Goal: Task Accomplishment & Management: Manage account settings

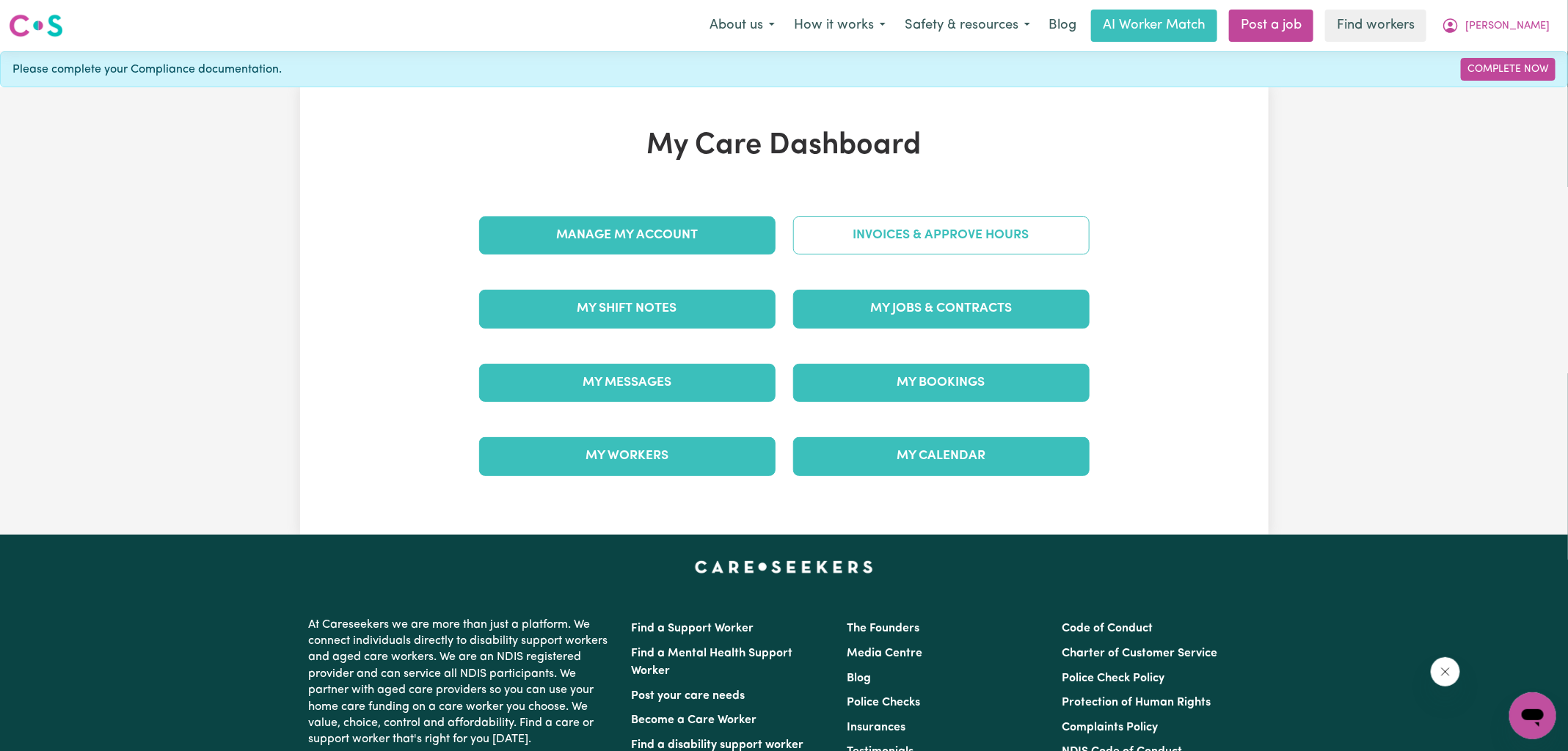
click at [819, 223] on link "Invoices & Approve Hours" at bounding box center [942, 235] width 297 height 38
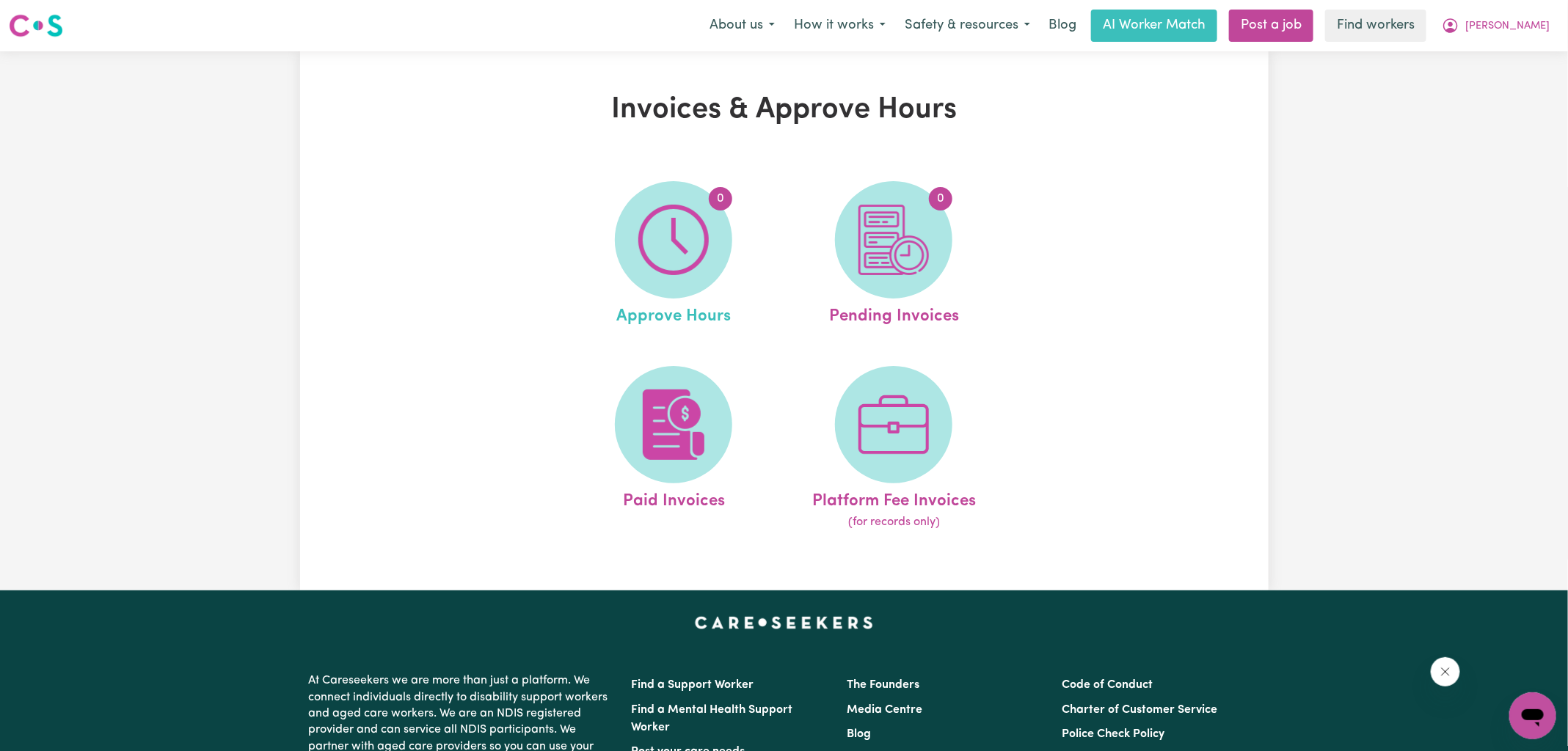
click at [753, 246] on link "0 Approve Hours" at bounding box center [673, 255] width 211 height 148
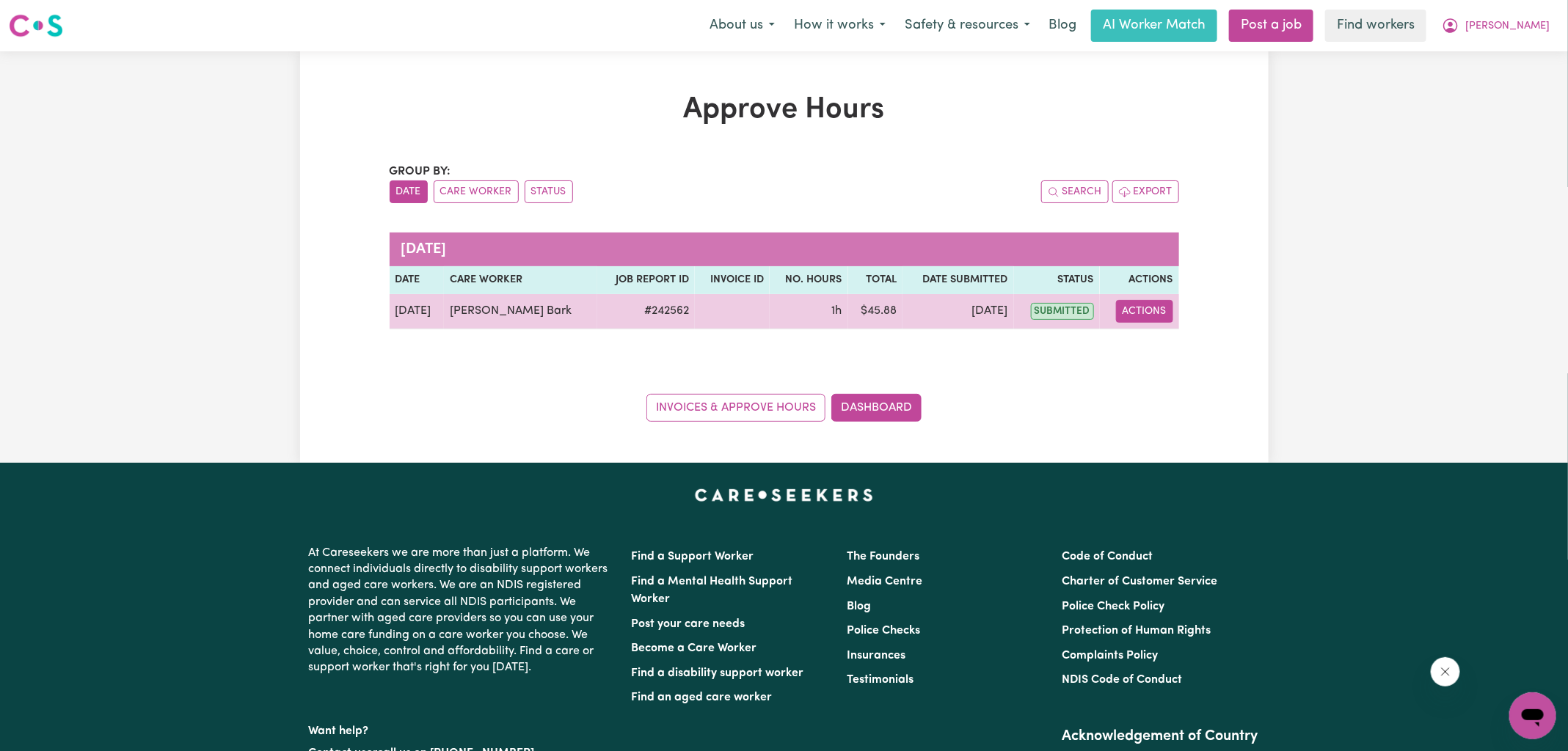
click at [1155, 300] on button "Actions" at bounding box center [1144, 311] width 57 height 23
click at [1161, 355] on link "View Job Report" at bounding box center [1185, 345] width 125 height 29
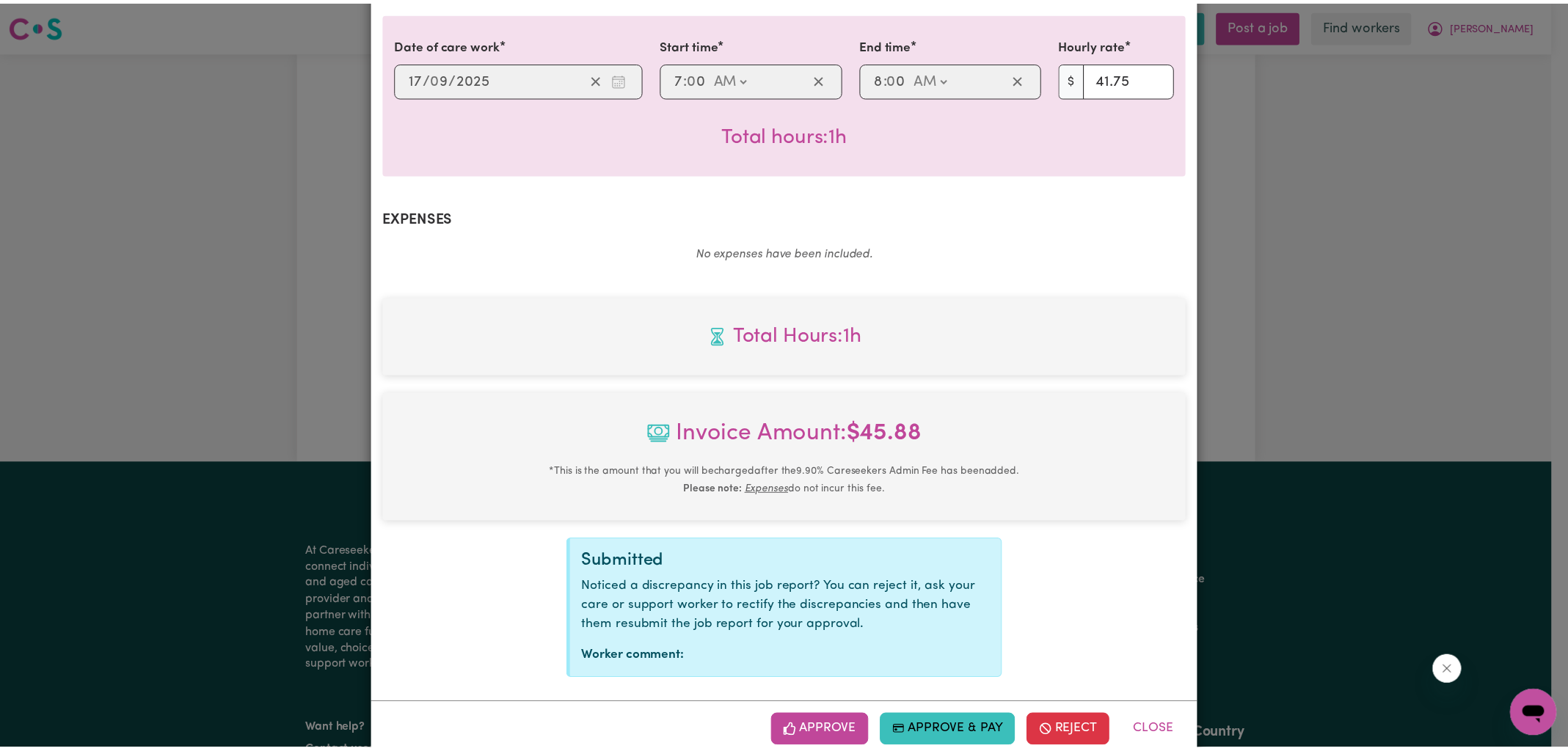
scroll to position [377, 0]
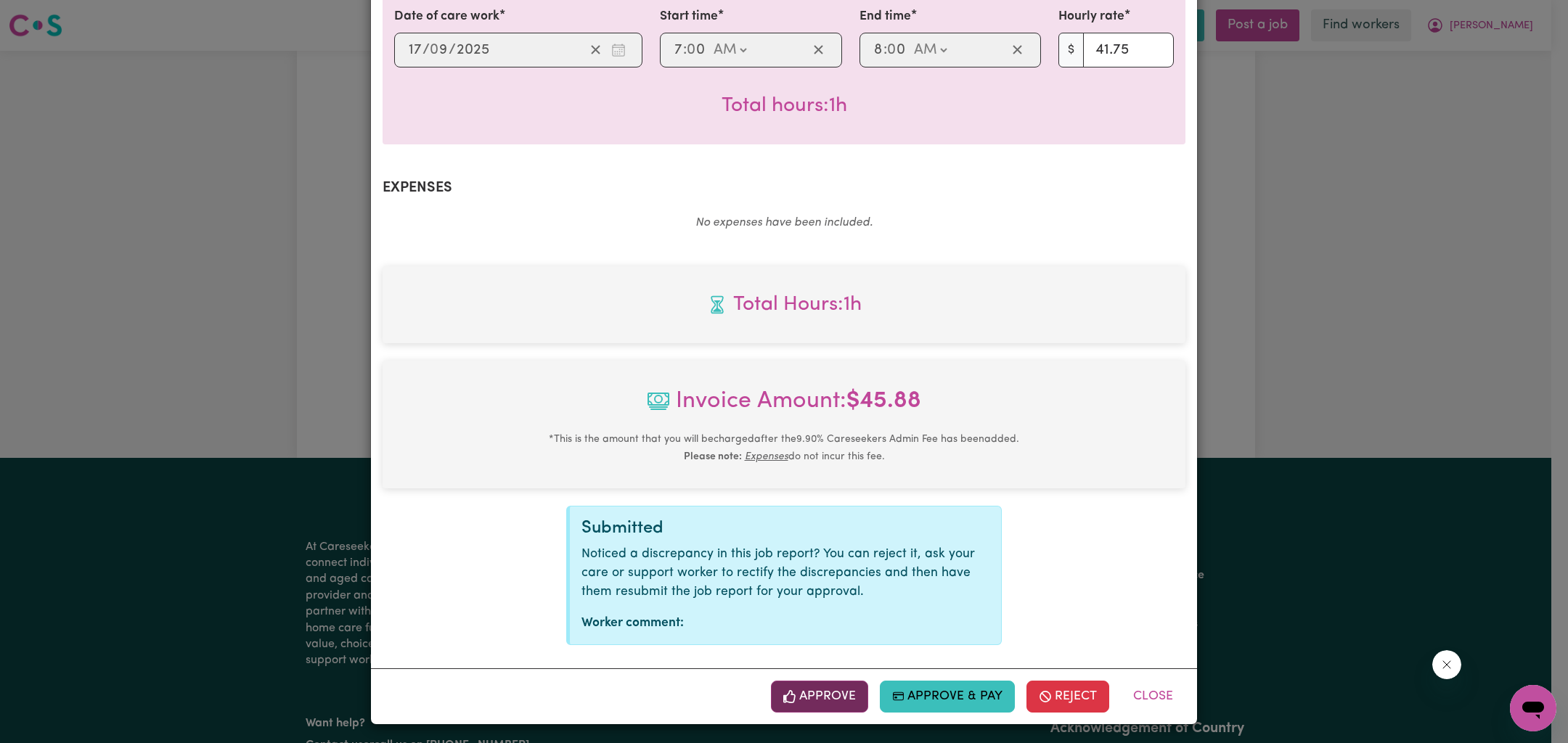
click at [837, 685] on button "Approve" at bounding box center [820, 697] width 98 height 32
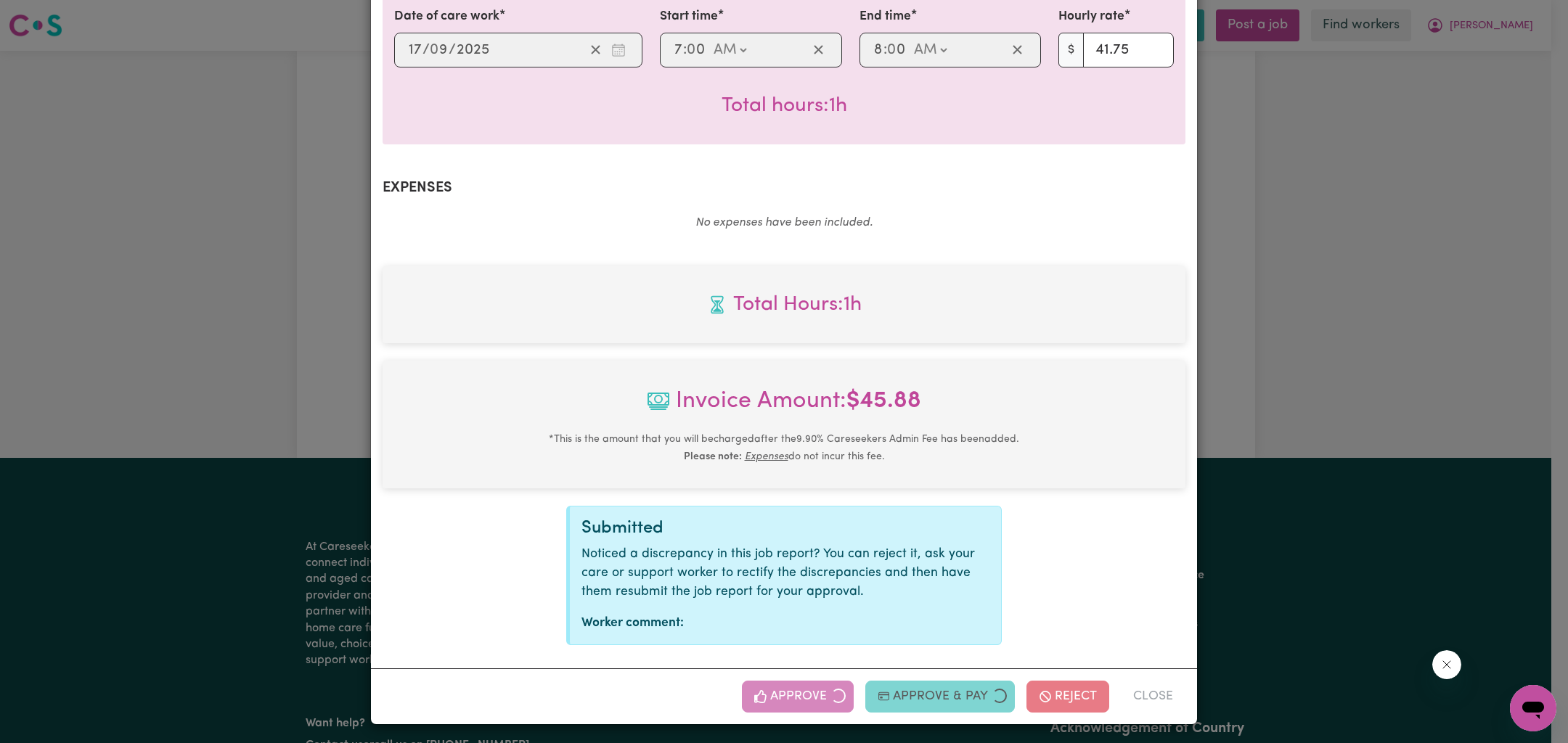
click at [1268, 409] on div "Job Report # 242562 - [PERSON_NAME] Summary Job report # 242562 Client name: [P…" at bounding box center [784, 372] width 1568 height 743
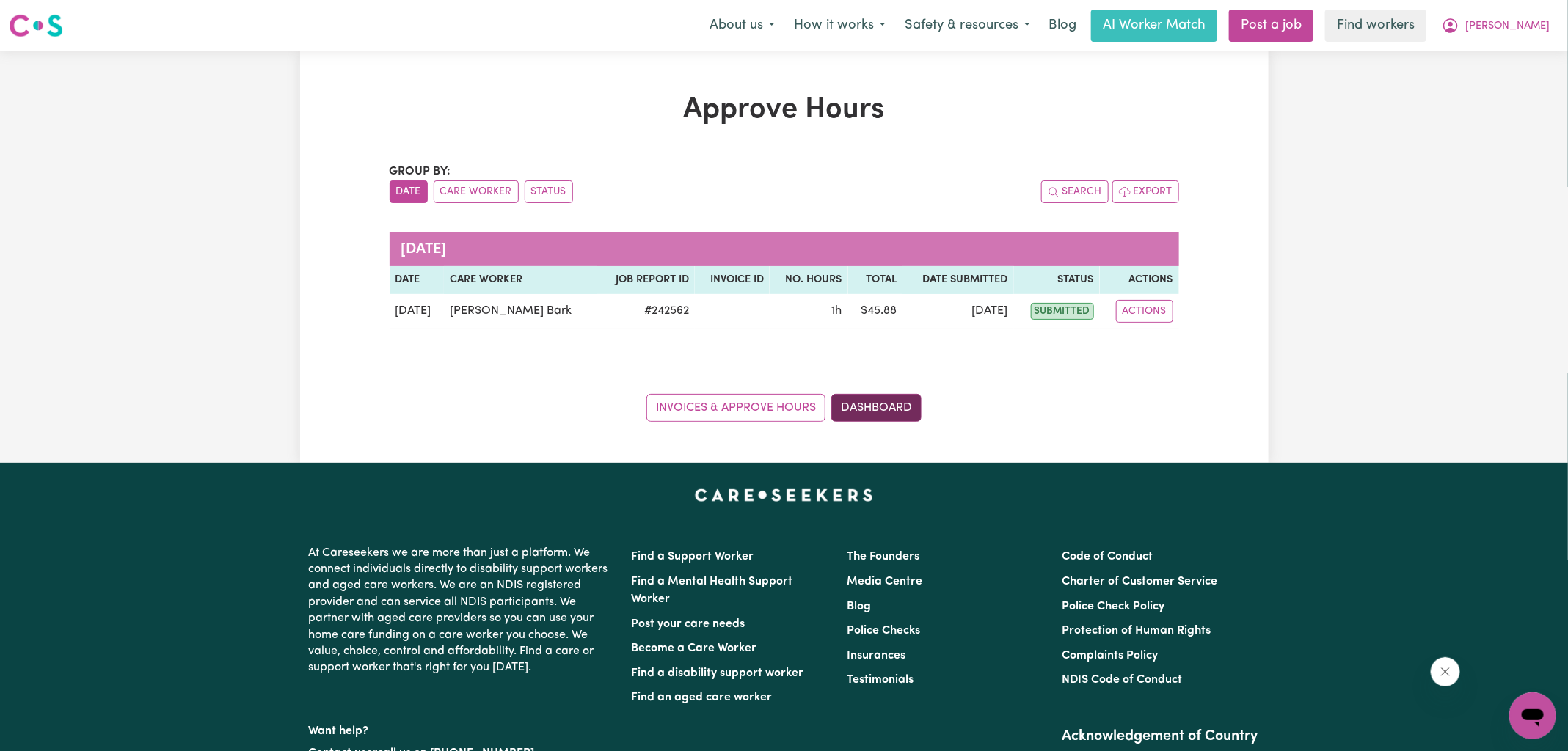
click at [904, 412] on link "Dashboard" at bounding box center [876, 407] width 90 height 28
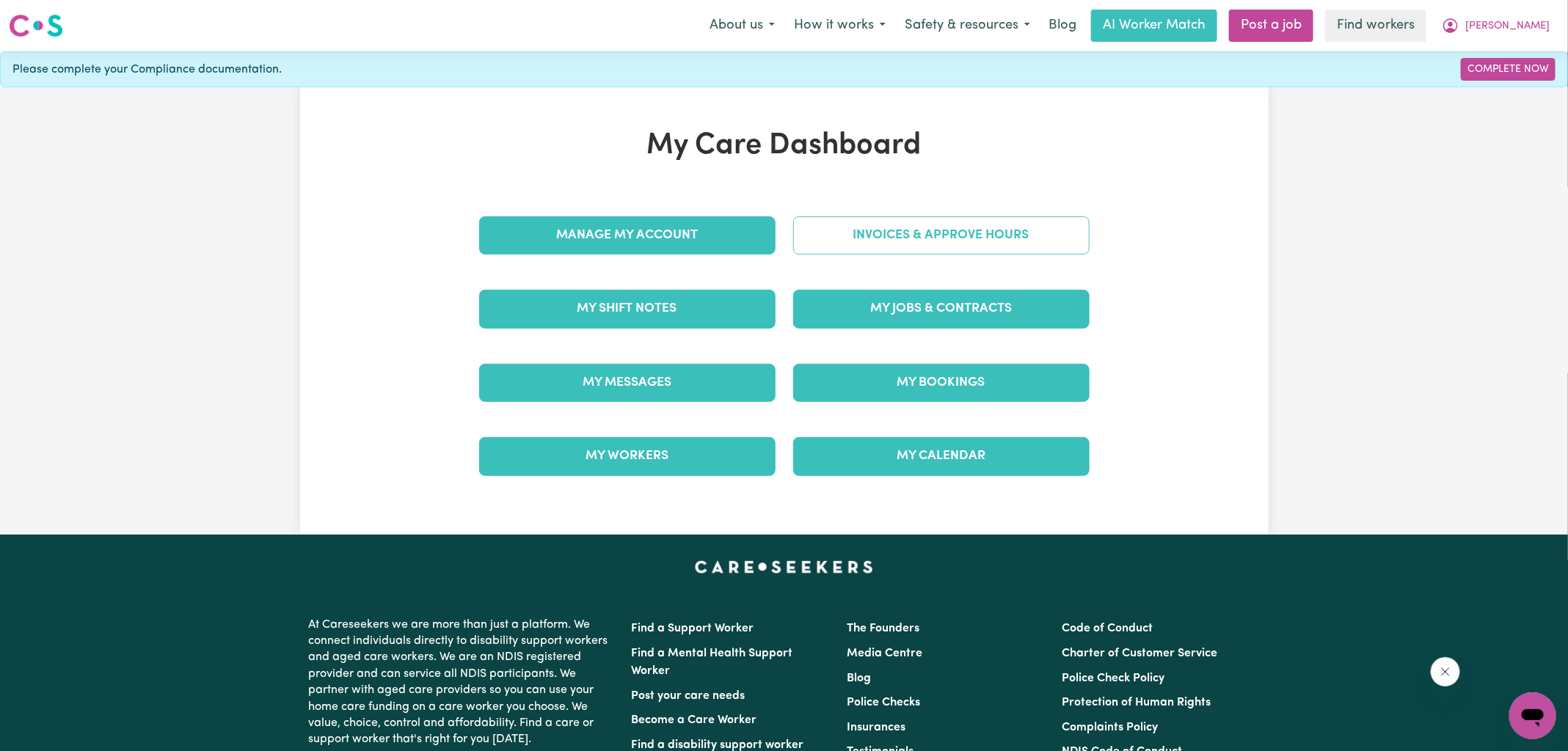
click at [907, 231] on link "Invoices & Approve Hours" at bounding box center [942, 235] width 297 height 38
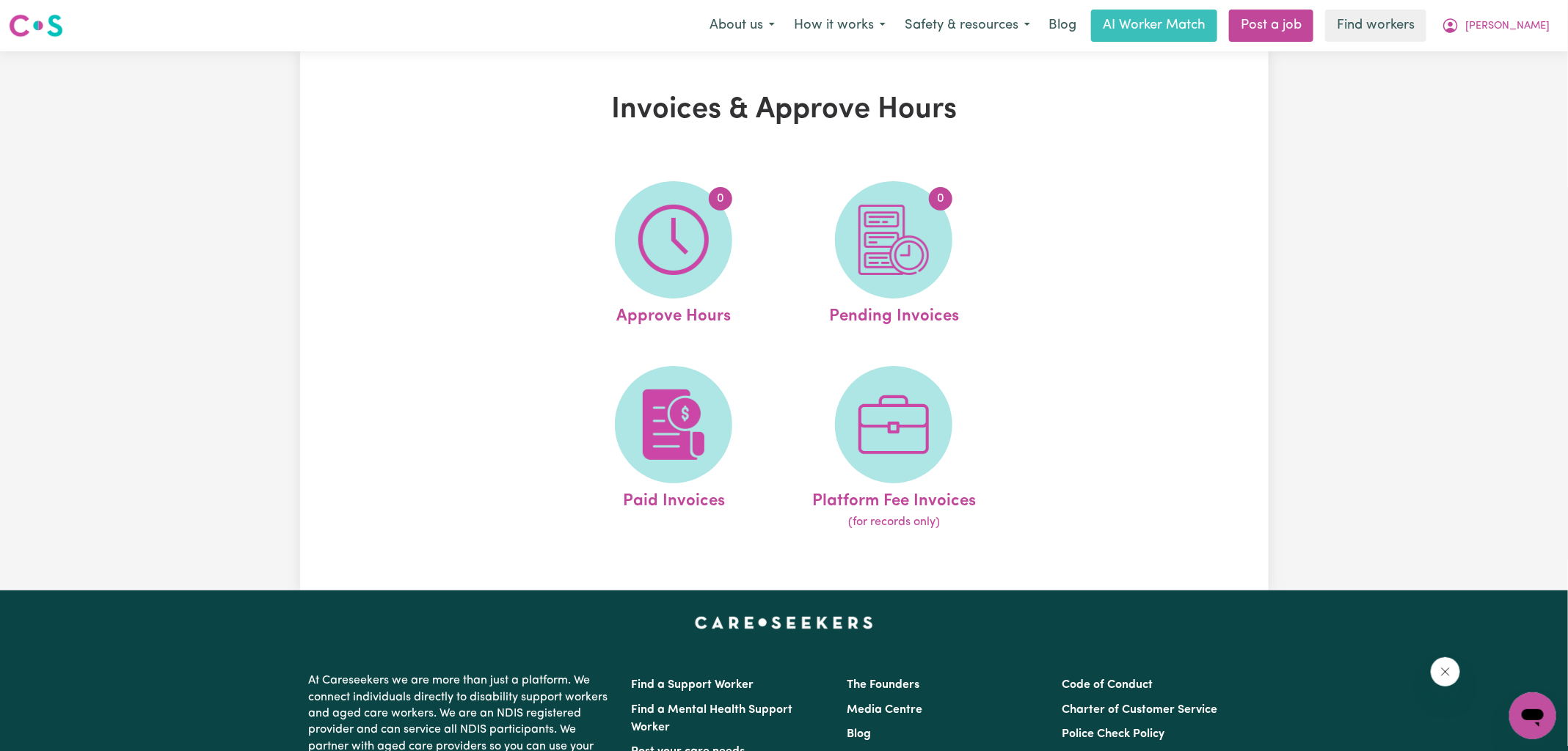
click at [907, 250] on img at bounding box center [894, 240] width 70 height 70
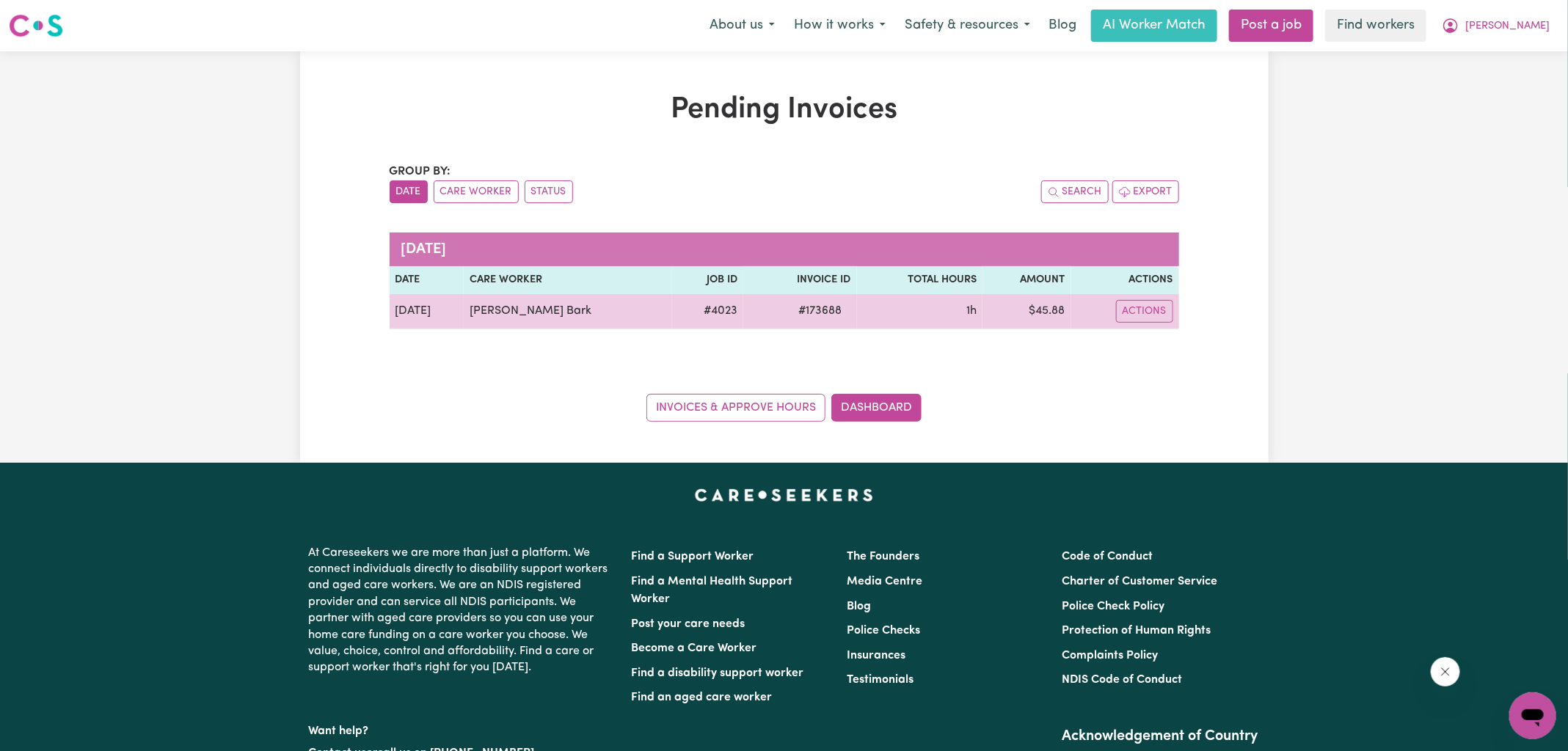
click at [791, 309] on span "# 173688" at bounding box center [821, 311] width 61 height 18
click at [791, 310] on span "# 173688" at bounding box center [821, 311] width 61 height 18
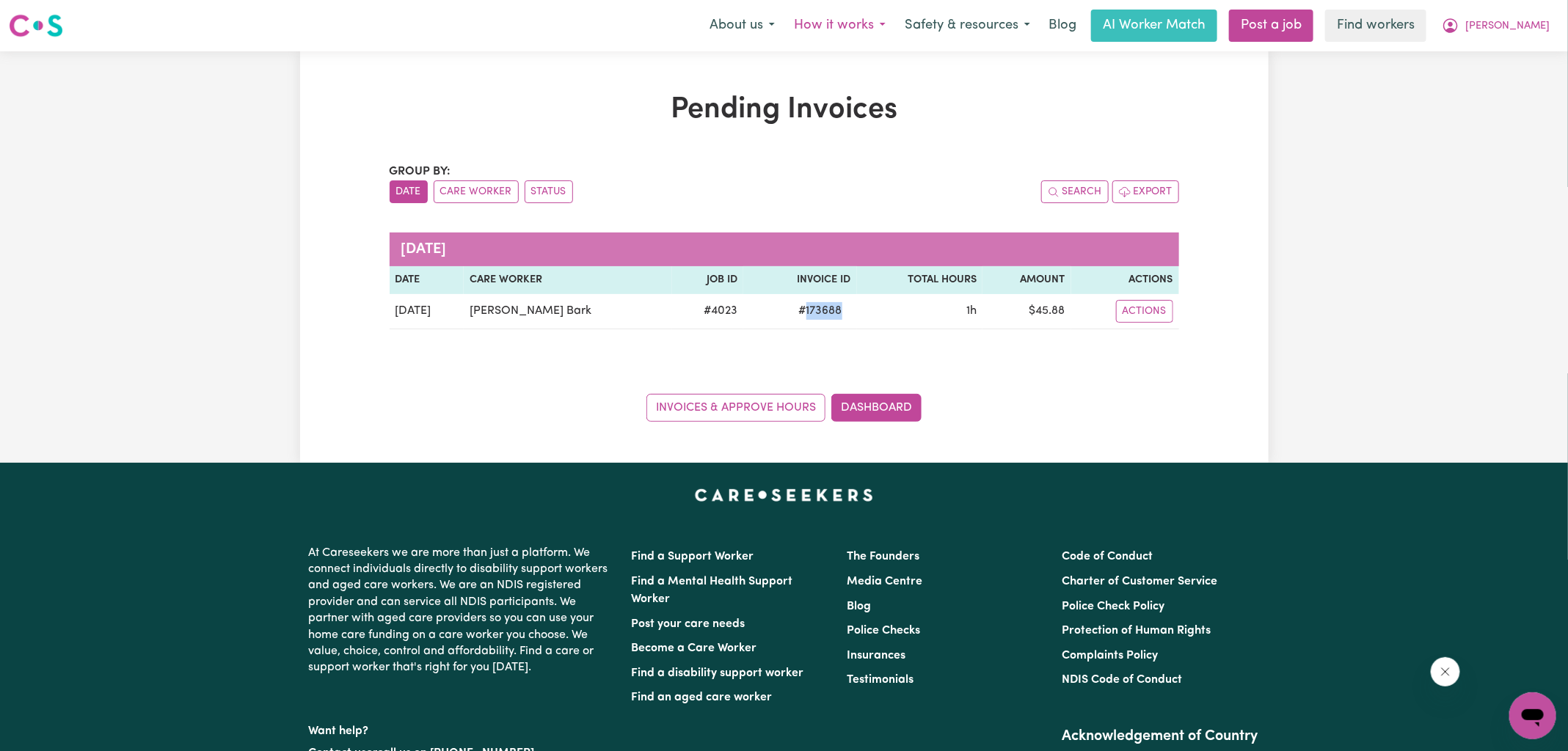
copy span "173688"
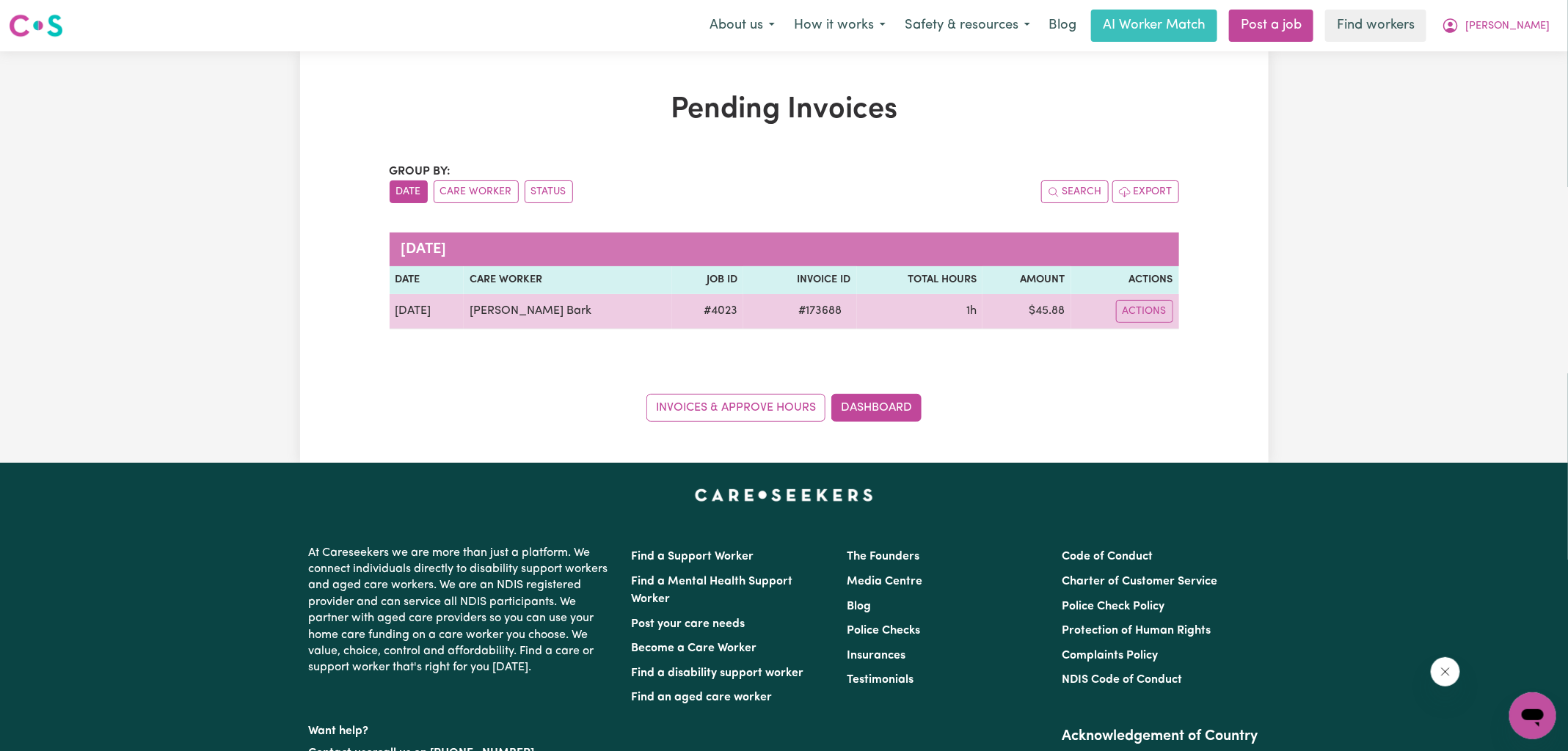
click at [1034, 315] on td "$ 45.88" at bounding box center [1027, 311] width 88 height 35
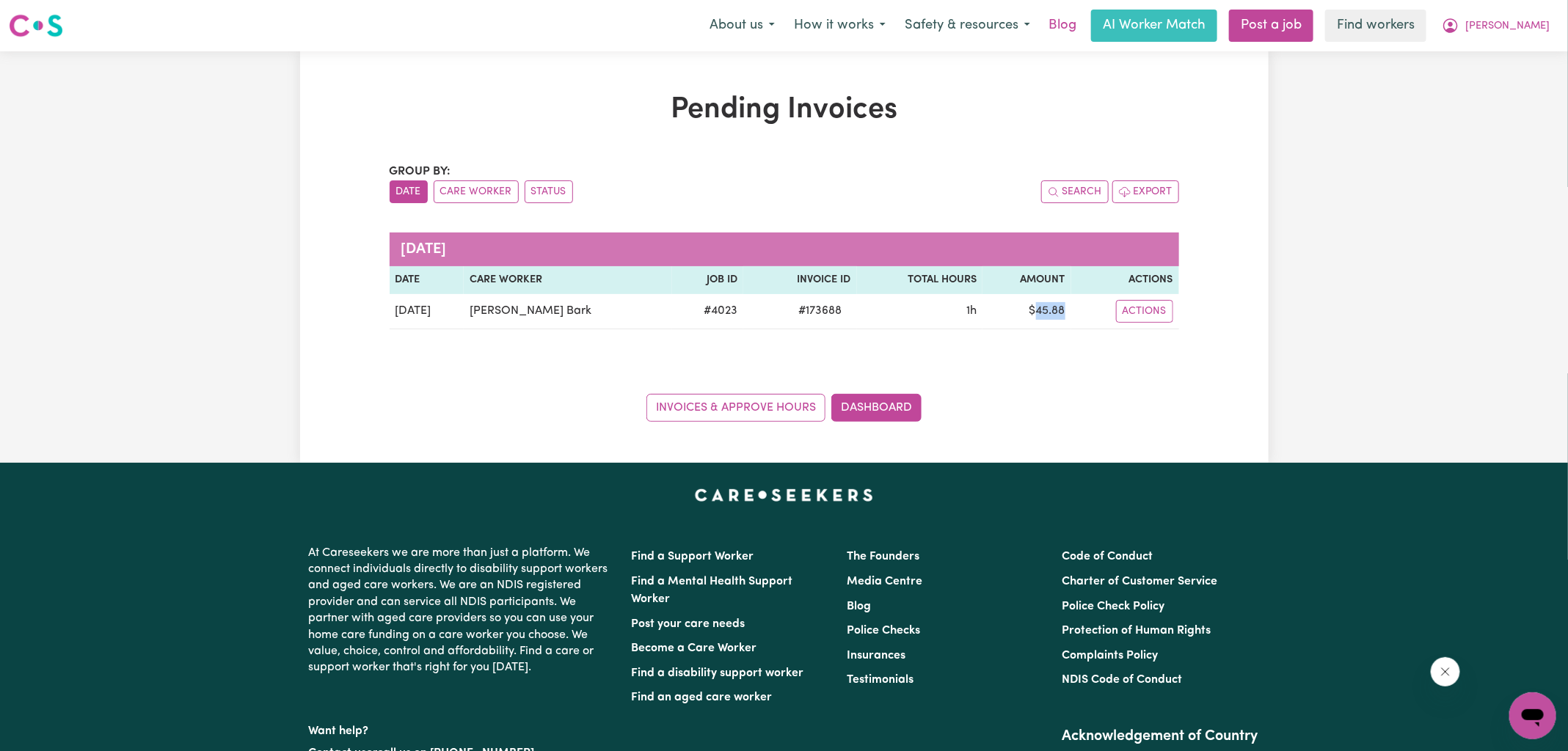
copy td "45.88"
click at [1516, 16] on button "[PERSON_NAME]" at bounding box center [1496, 26] width 127 height 31
click at [1499, 84] on link "Logout" at bounding box center [1500, 84] width 116 height 28
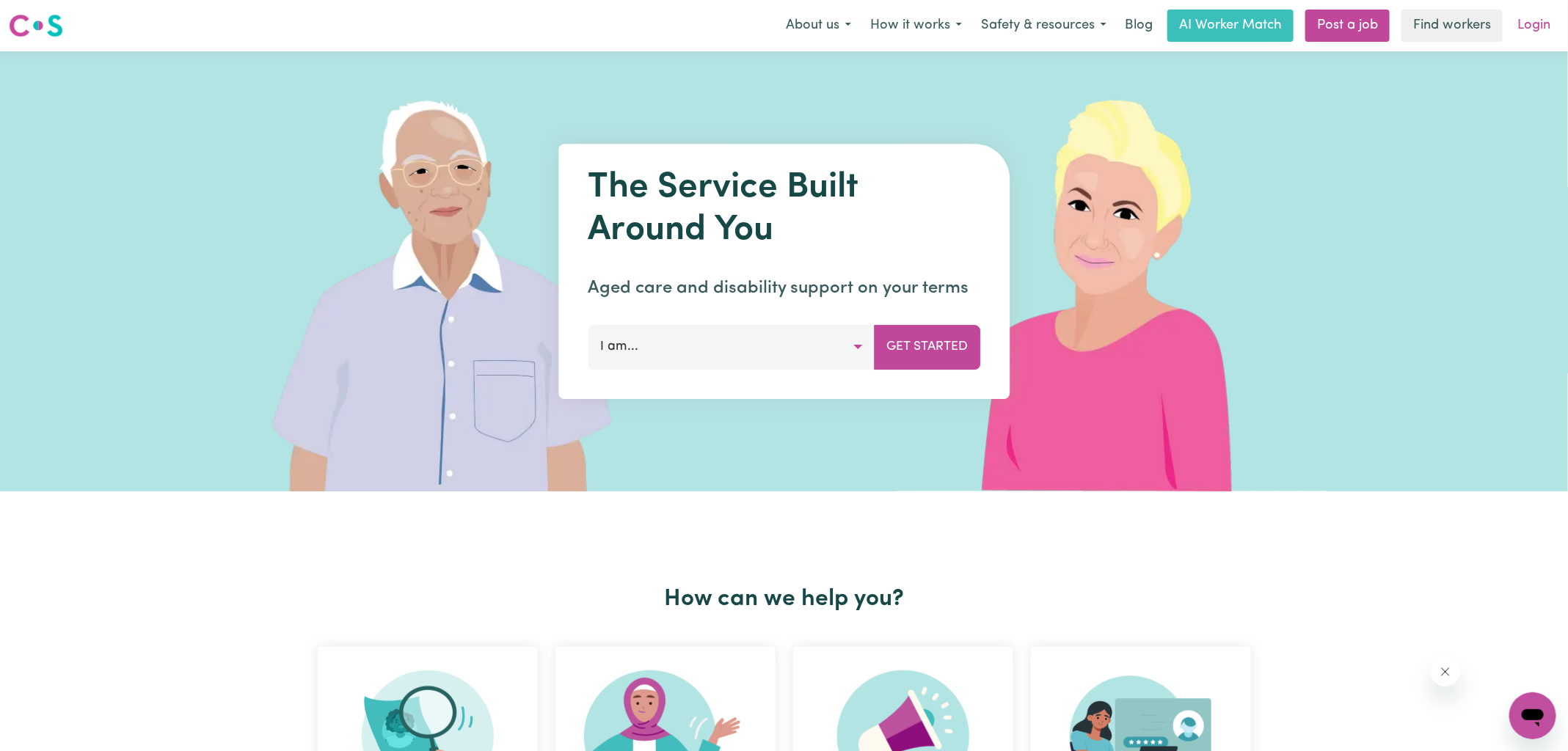
click at [1523, 29] on link "Login" at bounding box center [1534, 26] width 51 height 33
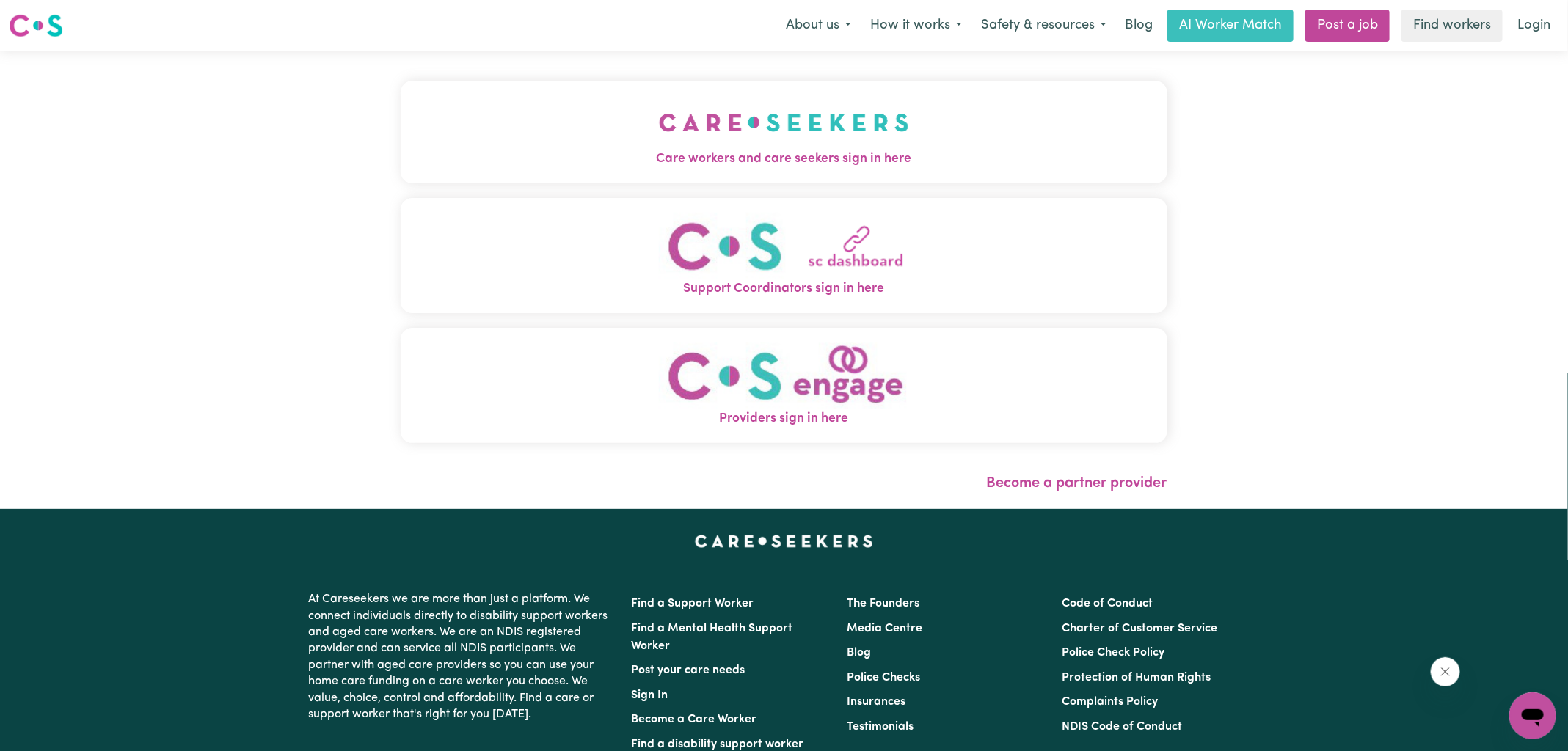
click at [716, 159] on span "Care workers and care seekers sign in here" at bounding box center [784, 159] width 767 height 19
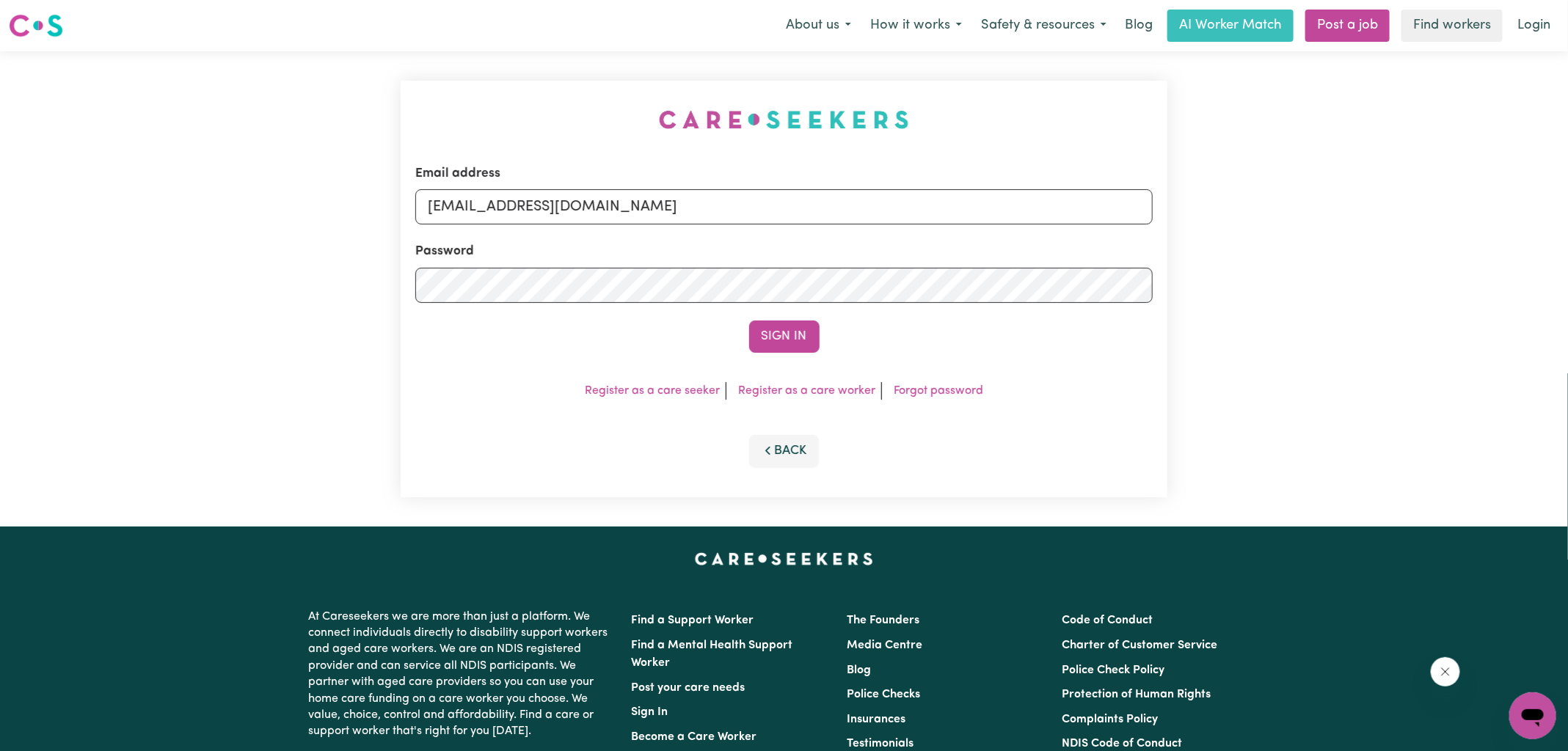
click at [480, 129] on div "Email address [EMAIL_ADDRESS][DOMAIN_NAME] Password Sign In Register as a care …" at bounding box center [784, 289] width 785 height 475
drag, startPoint x: 511, startPoint y: 208, endPoint x: 1543, endPoint y: 270, distance: 1033.9
click at [1543, 270] on div "Email address [EMAIL_ADDRESS][DOMAIN_NAME] Password Sign In Register as a care …" at bounding box center [784, 289] width 1568 height 475
type input "[EMAIL_ADDRESS][PERSON_NAME][DOMAIN_NAME]"
click at [750, 321] on button "Sign In" at bounding box center [785, 337] width 70 height 33
